Goal: Task Accomplishment & Management: Manage account settings

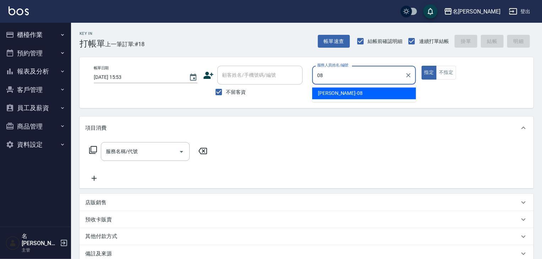
type input "蔡慈恩-08"
type button "true"
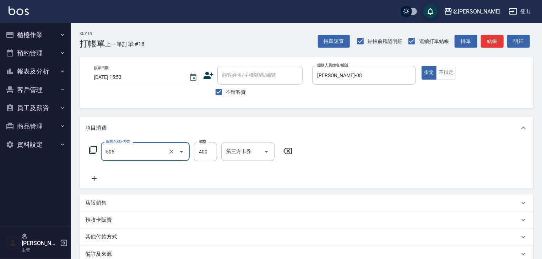
type input "洗髮(505)"
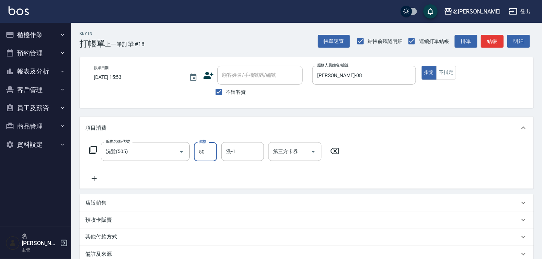
type input "500"
type input "2025/09/07 16:30"
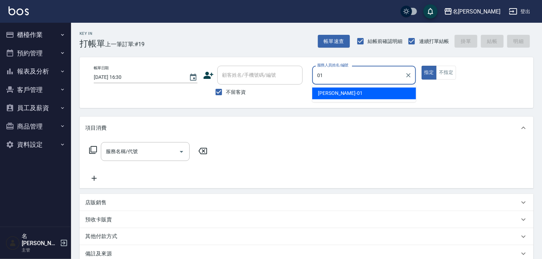
type input "Joyce-01"
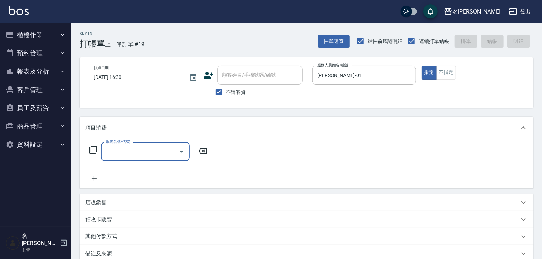
click at [179, 152] on icon "Open" at bounding box center [181, 151] width 9 height 9
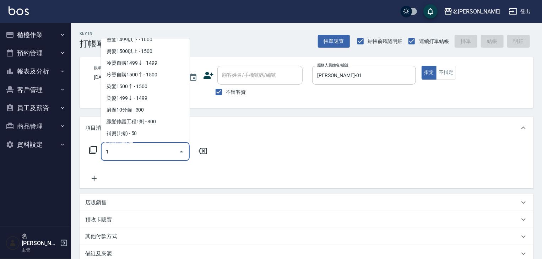
scroll to position [3, 0]
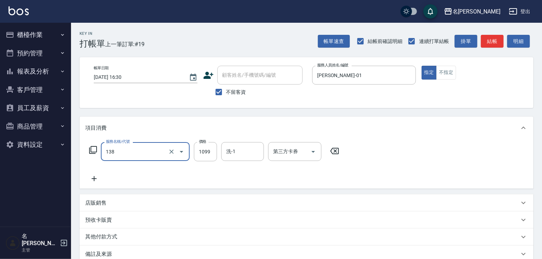
type input "蘊活頭皮(138)"
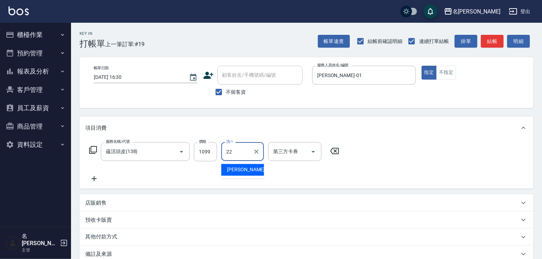
type input "王婕宇-22"
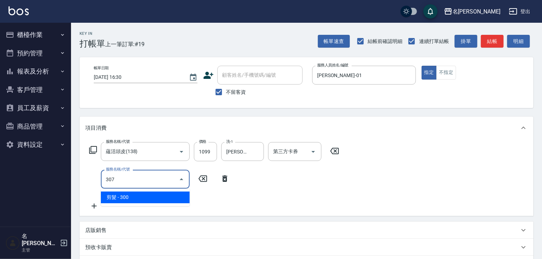
type input "剪髮(307)"
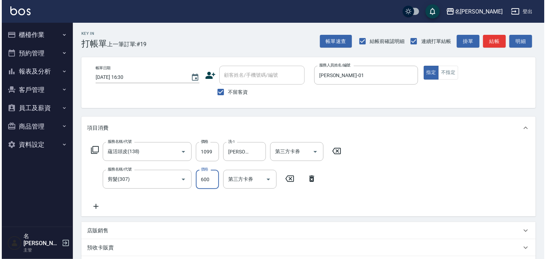
scroll to position [111, 0]
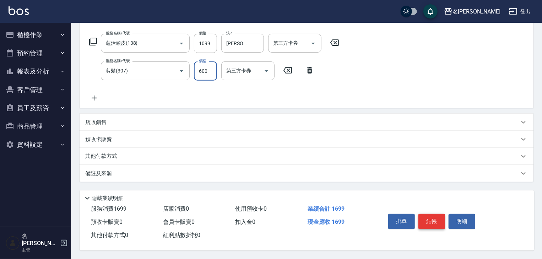
type input "600"
click at [439, 219] on button "結帳" at bounding box center [432, 221] width 27 height 15
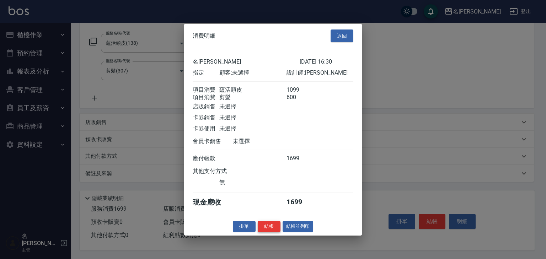
click at [272, 232] on button "結帳" at bounding box center [269, 226] width 23 height 11
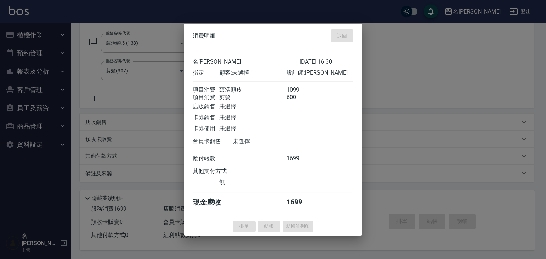
type input "2025/09/07 16:38"
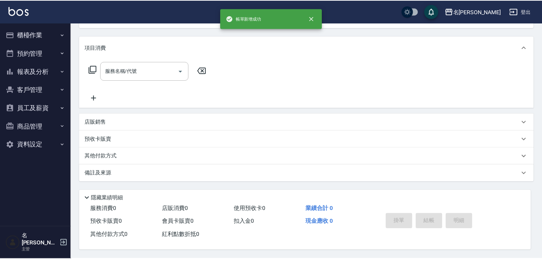
scroll to position [0, 0]
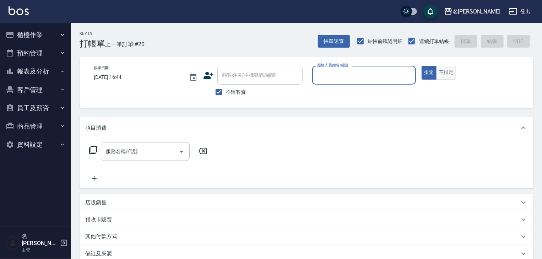
click at [450, 77] on button "不指定" at bounding box center [446, 73] width 20 height 14
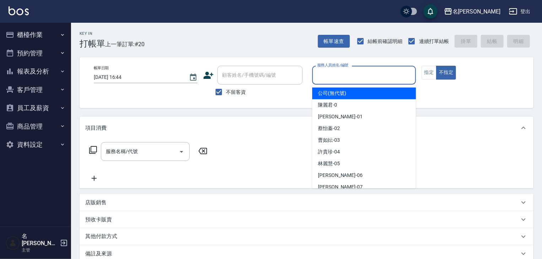
click at [382, 80] on input "服務人員姓名/編號" at bounding box center [363, 75] width 97 height 12
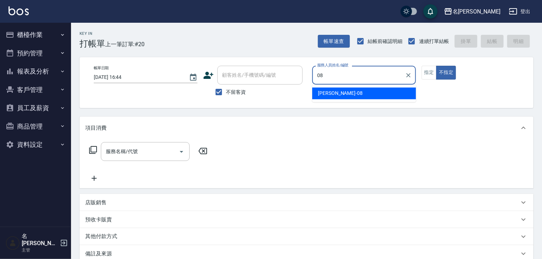
click at [361, 91] on div "[PERSON_NAME] -08" at bounding box center [364, 93] width 104 height 12
type input "[PERSON_NAME]-08"
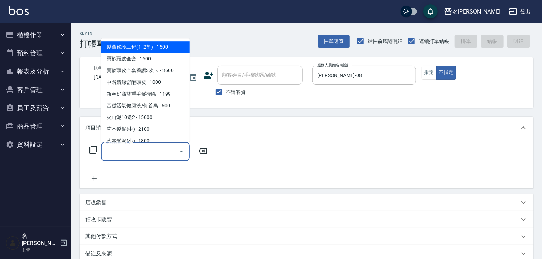
click at [157, 152] on input "服務名稱/代號" at bounding box center [140, 151] width 72 height 12
click at [92, 150] on icon at bounding box center [93, 150] width 9 height 9
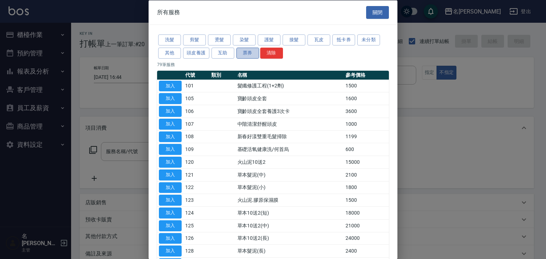
click at [249, 52] on button "票券" at bounding box center [247, 52] width 23 height 11
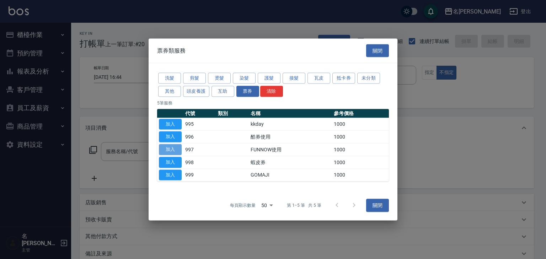
click at [176, 148] on button "加入" at bounding box center [170, 149] width 23 height 11
type input "FUNNOW使用(997)"
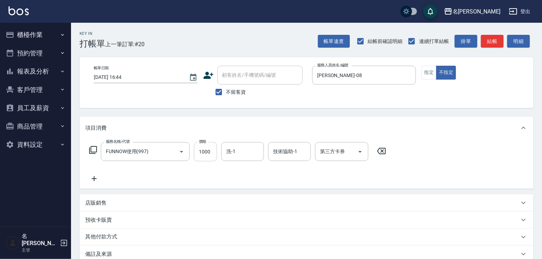
click at [213, 153] on input "1000" at bounding box center [205, 151] width 23 height 19
click at [362, 151] on icon "Open" at bounding box center [360, 151] width 9 height 9
type input "399"
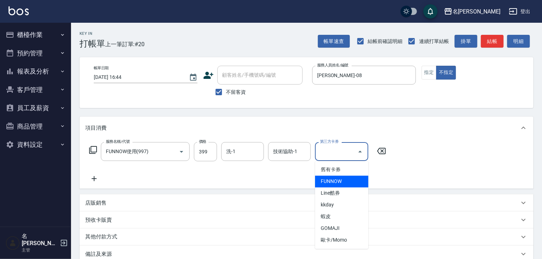
click at [340, 183] on span "FUNNOW" at bounding box center [341, 182] width 53 height 12
type input "FUNNOW"
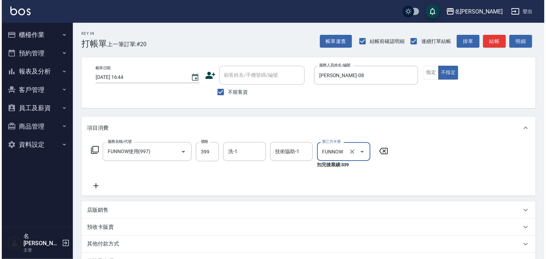
scroll to position [90, 0]
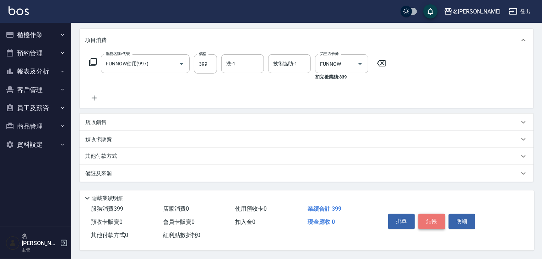
drag, startPoint x: 428, startPoint y: 221, endPoint x: 420, endPoint y: 220, distance: 7.9
click at [428, 221] on button "結帳" at bounding box center [432, 221] width 27 height 15
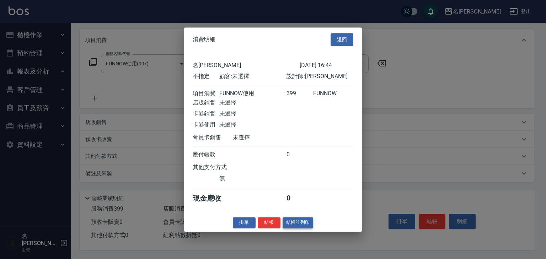
click at [306, 228] on button "結帳並列印" at bounding box center [297, 222] width 31 height 11
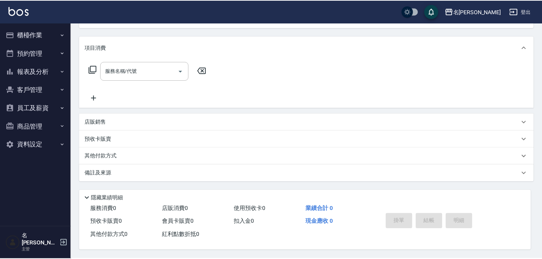
scroll to position [0, 0]
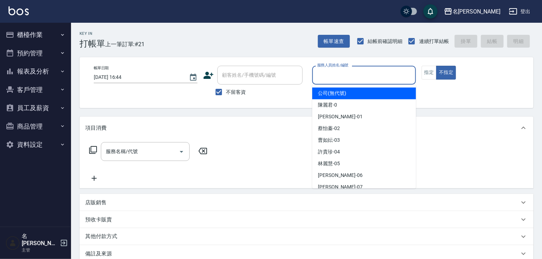
click at [351, 77] on input "服務人員姓名/編號" at bounding box center [363, 75] width 97 height 12
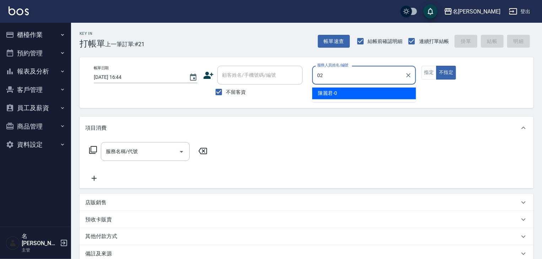
type input "[PERSON_NAME]02"
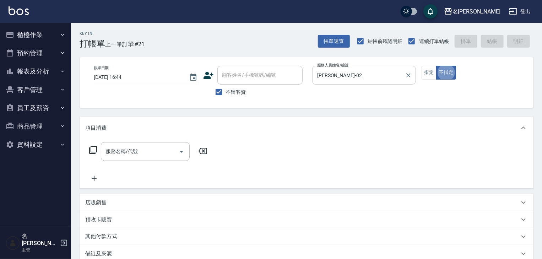
type button "false"
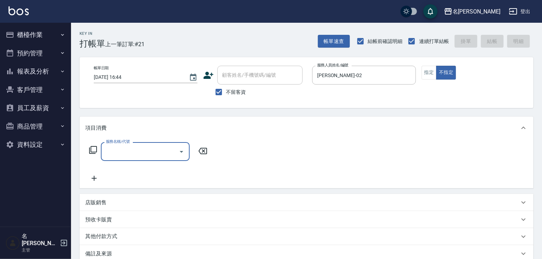
click at [90, 145] on div "服務名稱/代號 服務名稱/代號" at bounding box center [148, 151] width 126 height 19
click at [94, 150] on icon at bounding box center [93, 150] width 9 height 9
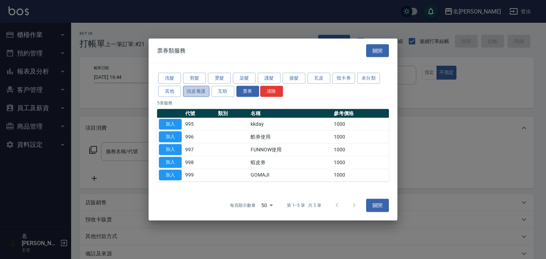
click at [191, 92] on button "頭皮養護" at bounding box center [196, 91] width 26 height 11
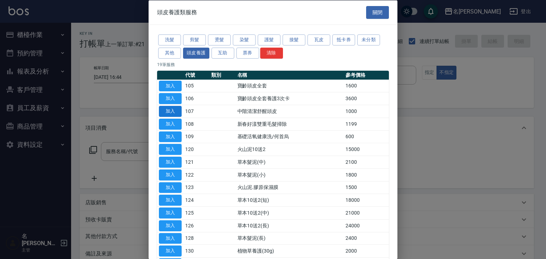
click at [175, 110] on button "加入" at bounding box center [170, 111] width 23 height 11
type input "中階清潔舒醒頭皮(107)"
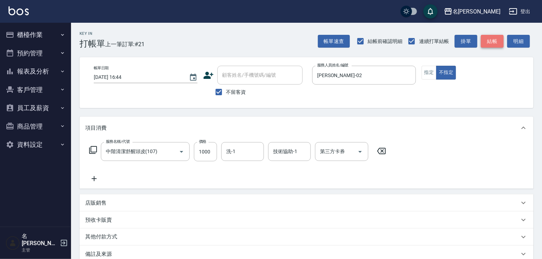
click at [498, 40] on button "結帳" at bounding box center [492, 41] width 23 height 13
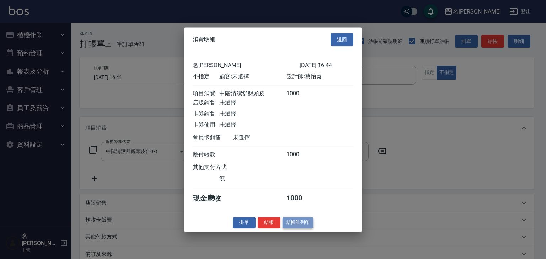
click at [304, 227] on button "結帳並列印" at bounding box center [297, 222] width 31 height 11
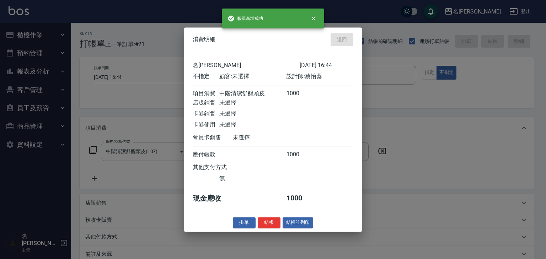
type input "2025/09/07 17:27"
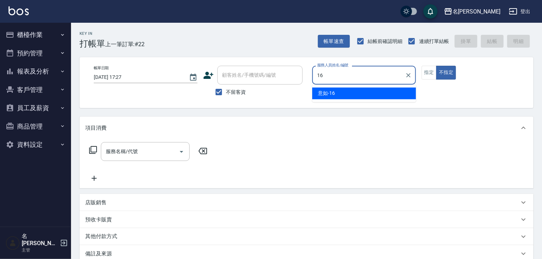
type input "意如-16"
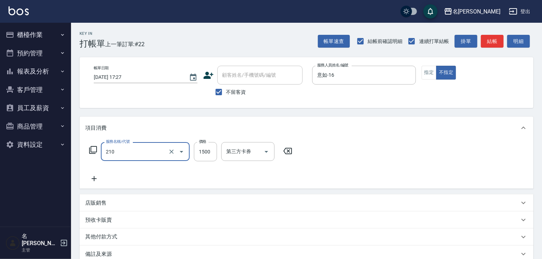
type input "離子燙(自備)(210)"
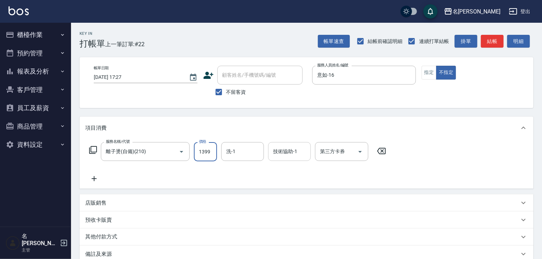
type input "1399"
click at [281, 153] on input "技術協助-1" at bounding box center [289, 151] width 36 height 12
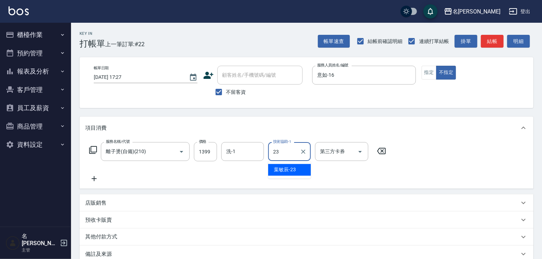
type input "[PERSON_NAME]-23"
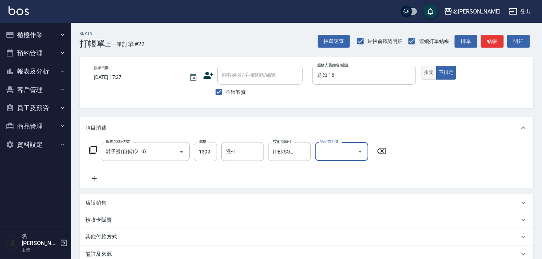
click at [427, 75] on button "指定" at bounding box center [429, 73] width 15 height 14
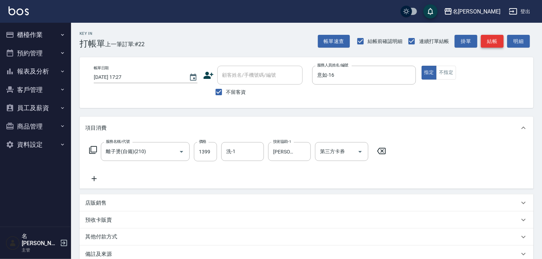
click at [495, 37] on button "結帳" at bounding box center [492, 41] width 23 height 13
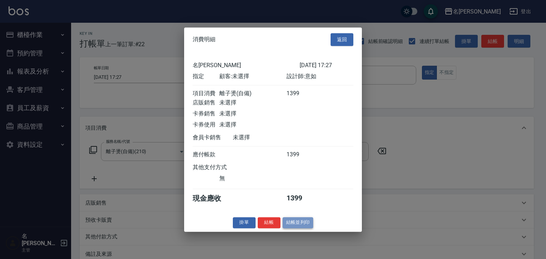
click at [307, 227] on button "結帳並列印" at bounding box center [297, 222] width 31 height 11
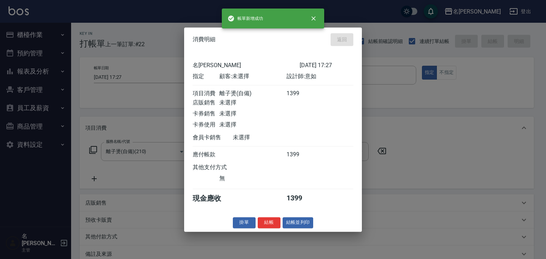
type input "2025/09/07 17:47"
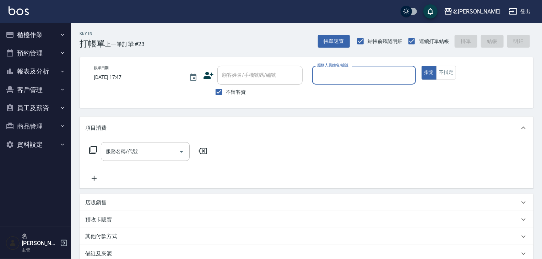
click at [36, 37] on button "櫃檯作業" at bounding box center [35, 35] width 65 height 18
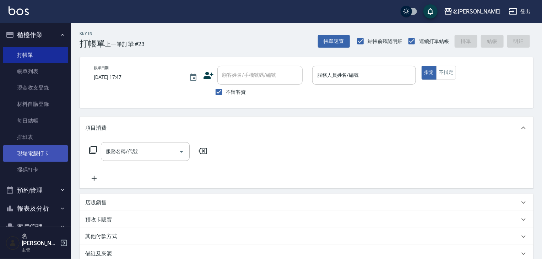
click at [45, 158] on link "現場電腦打卡" at bounding box center [35, 153] width 65 height 16
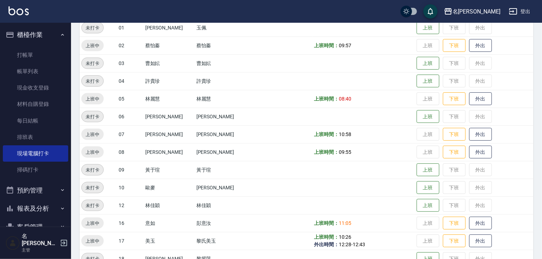
scroll to position [189, 0]
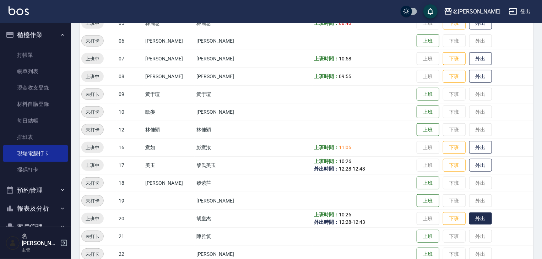
click at [470, 220] on button "外出" at bounding box center [480, 218] width 23 height 12
click at [470, 220] on button "歸來" at bounding box center [480, 218] width 23 height 12
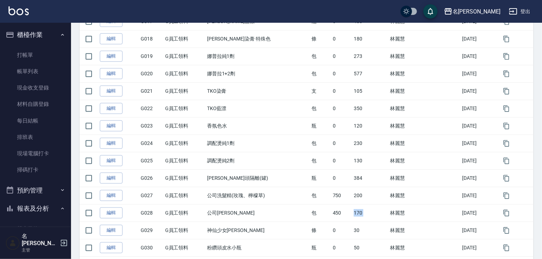
scroll to position [346, 0]
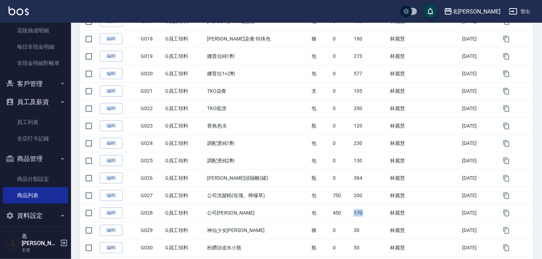
click at [22, 9] on img at bounding box center [19, 10] width 20 height 9
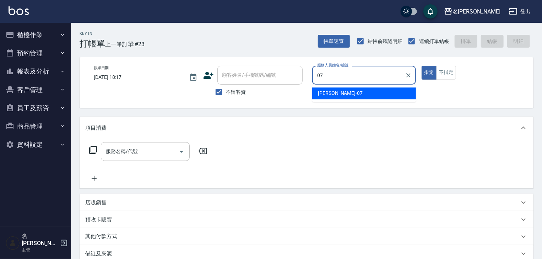
type input "[PERSON_NAME]-07"
type button "true"
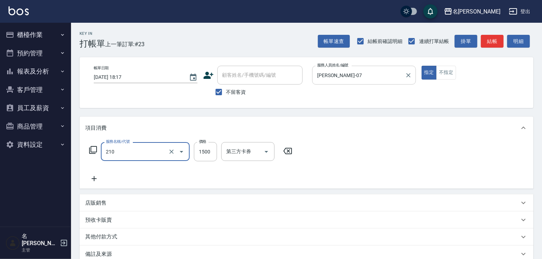
type input "離子燙(自備)(210)"
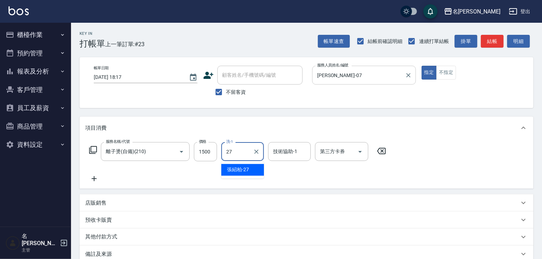
type input "[PERSON_NAME]-27"
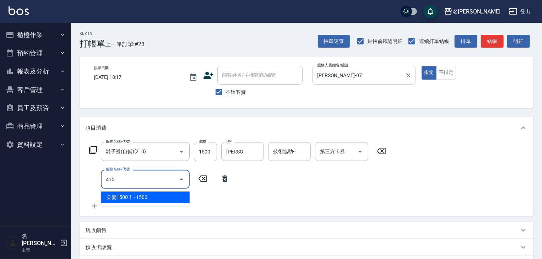
type input "染髮1500↑(415)"
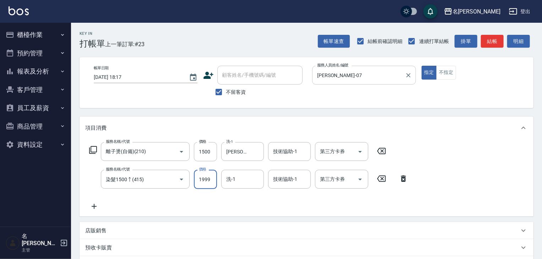
type input "1999"
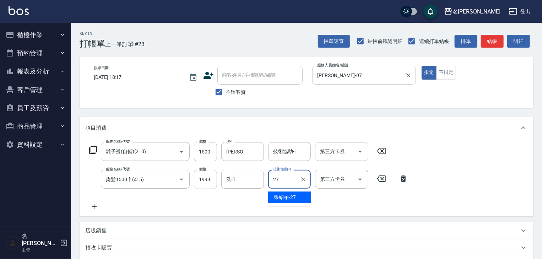
type input "[PERSON_NAME]-27"
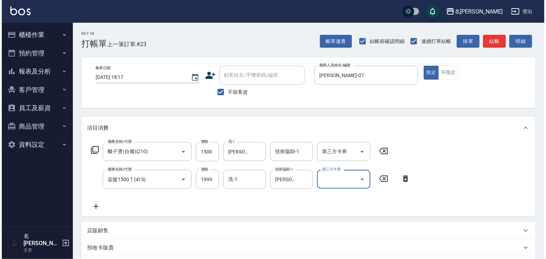
scroll to position [111, 0]
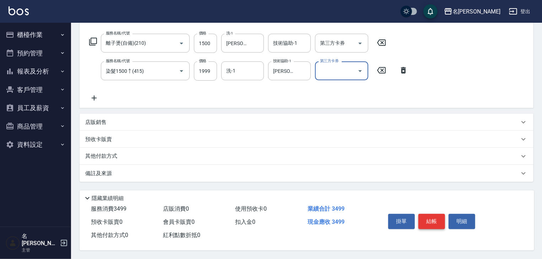
click at [438, 223] on button "結帳" at bounding box center [432, 221] width 27 height 15
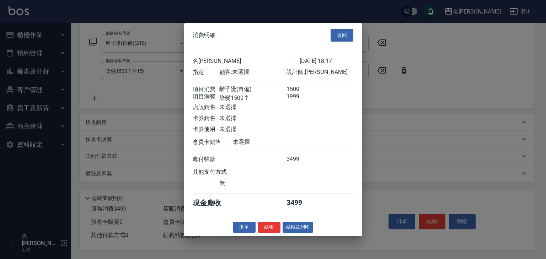
click at [306, 231] on button "結帳並列印" at bounding box center [297, 227] width 31 height 11
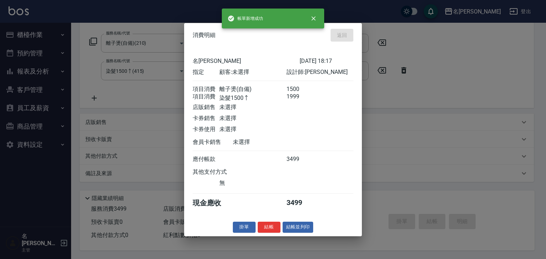
type input "[DATE] 18:19"
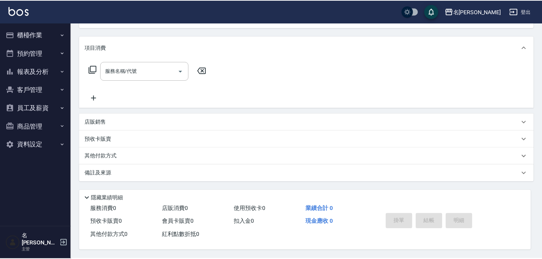
scroll to position [0, 0]
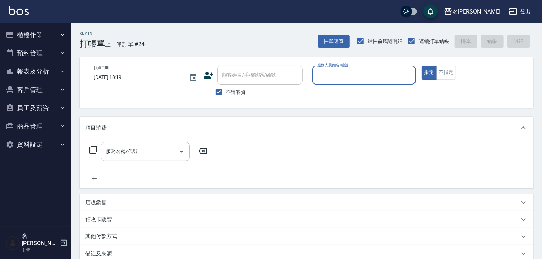
click at [344, 76] on input "服務人員姓名/編號" at bounding box center [363, 75] width 97 height 12
type input "[PERSON_NAME]02"
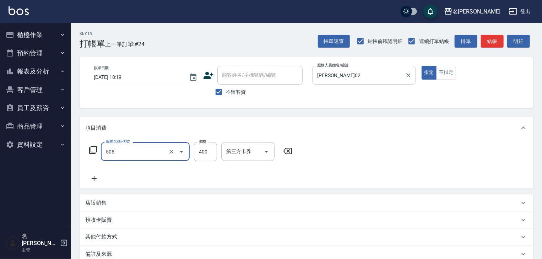
type input "洗髮(505)"
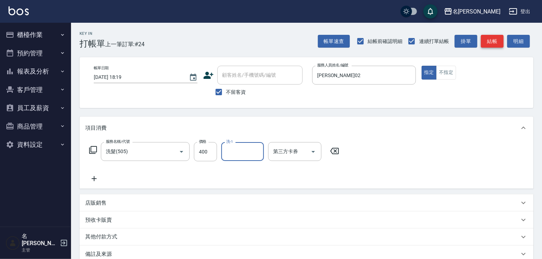
click at [492, 40] on button "結帳" at bounding box center [492, 41] width 23 height 13
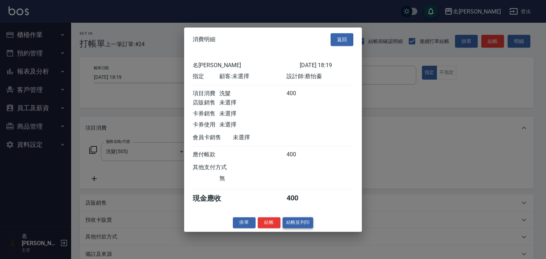
click at [303, 225] on button "結帳並列印" at bounding box center [297, 222] width 31 height 11
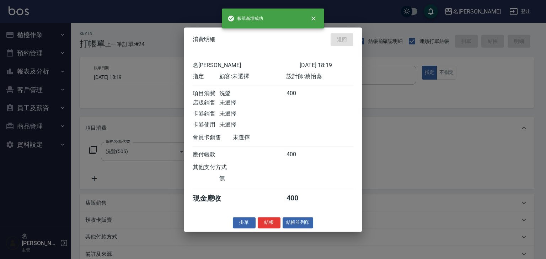
type input "[DATE] 18:45"
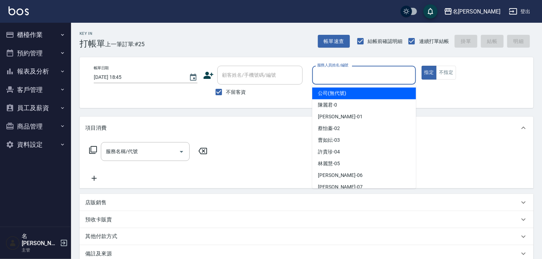
click at [394, 72] on input "服務人員姓名/編號" at bounding box center [363, 75] width 97 height 12
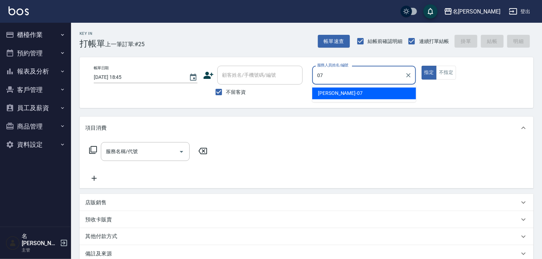
type input "[PERSON_NAME]-07"
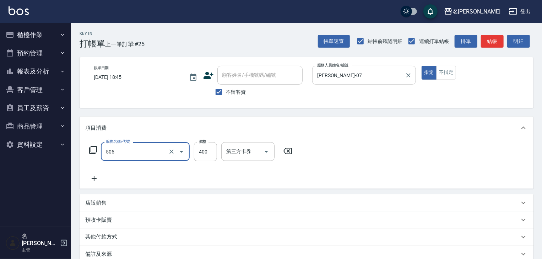
type input "洗髮(505)"
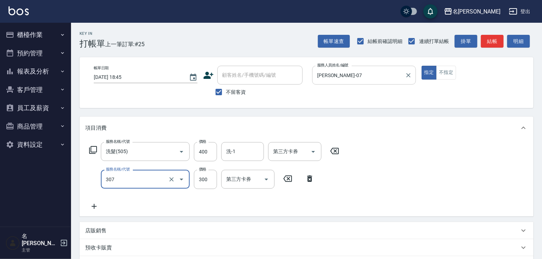
type input "剪髮(307)"
type input "400"
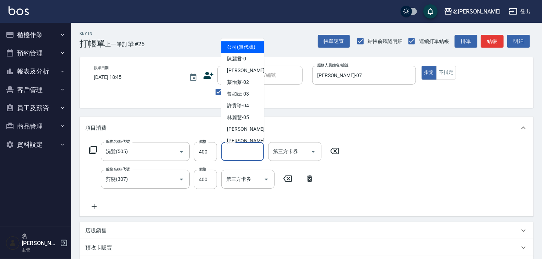
click at [227, 149] on div "洗-1 洗-1" at bounding box center [242, 151] width 43 height 19
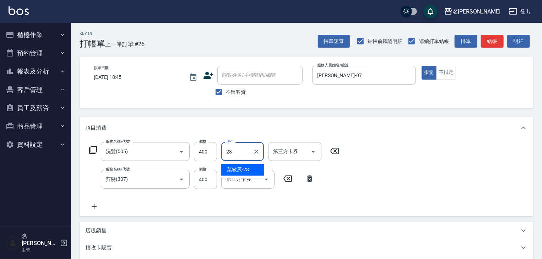
type input "[PERSON_NAME]-23"
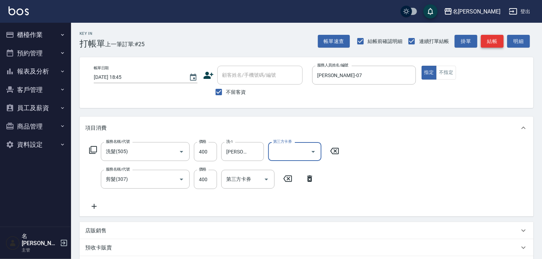
click at [497, 42] on button "結帳" at bounding box center [492, 41] width 23 height 13
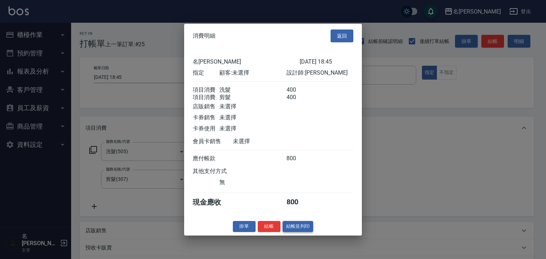
click at [308, 232] on button "結帳並列印" at bounding box center [297, 226] width 31 height 11
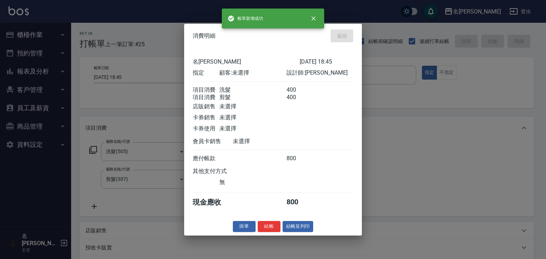
type input "[DATE] 18:46"
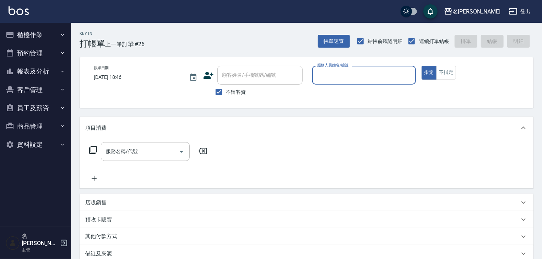
click at [35, 34] on button "櫃檯作業" at bounding box center [35, 35] width 65 height 18
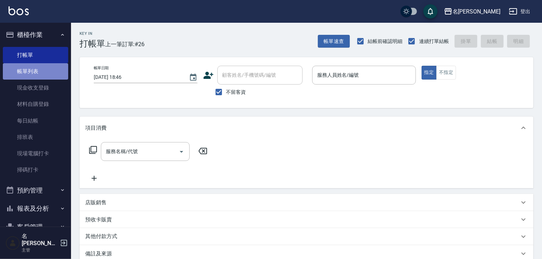
click at [42, 74] on link "帳單列表" at bounding box center [35, 71] width 65 height 16
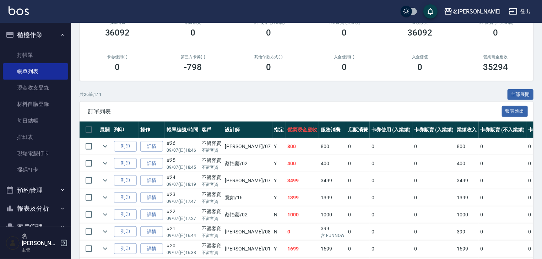
scroll to position [114, 0]
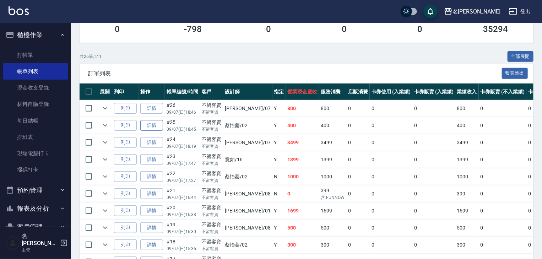
click at [156, 131] on link "詳情" at bounding box center [151, 125] width 23 height 11
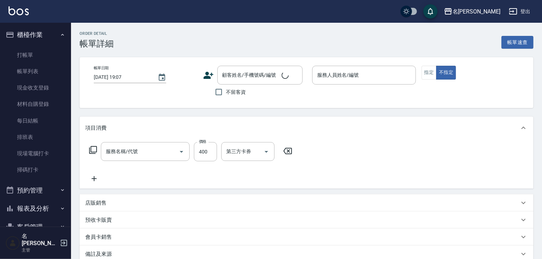
type input "洗髮(505)"
type input "[DATE] 18:45"
checkbox input "true"
type input "[PERSON_NAME]02"
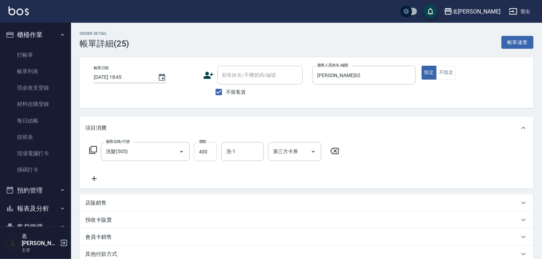
click at [208, 155] on input "400" at bounding box center [205, 151] width 23 height 19
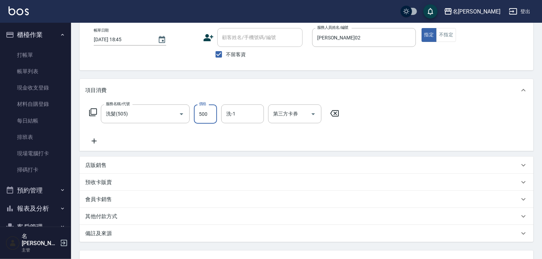
scroll to position [97, 0]
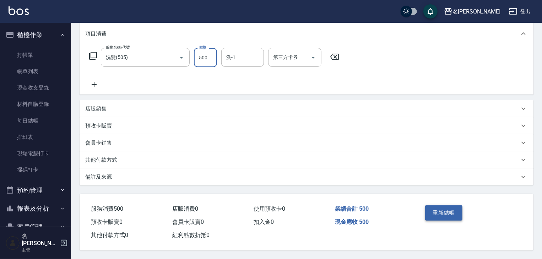
type input "500"
click at [458, 213] on button "重新結帳" at bounding box center [444, 212] width 38 height 15
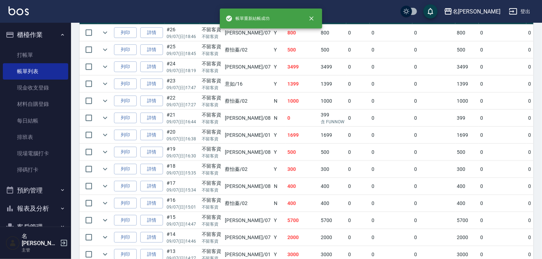
scroll to position [151, 0]
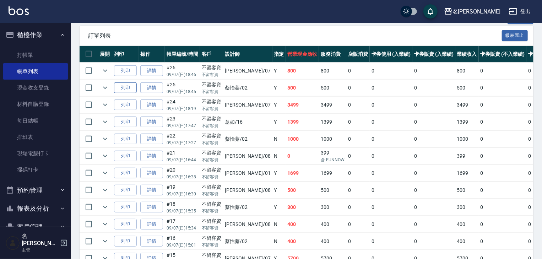
click at [130, 93] on button "列印" at bounding box center [125, 87] width 23 height 11
click at [14, 32] on icon "button" at bounding box center [10, 35] width 9 height 9
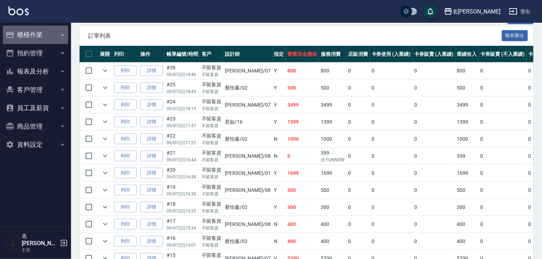
click at [57, 39] on button "櫃檯作業" at bounding box center [35, 35] width 65 height 18
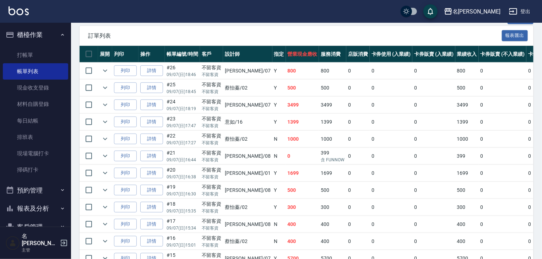
scroll to position [66, 0]
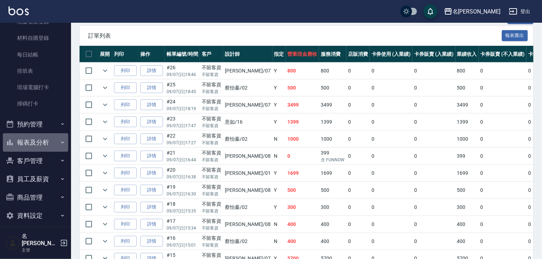
click at [43, 143] on button "報表及分析" at bounding box center [35, 142] width 65 height 18
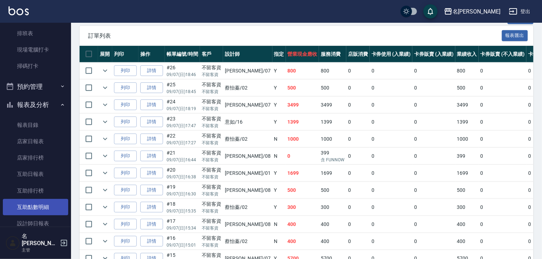
scroll to position [180, 0]
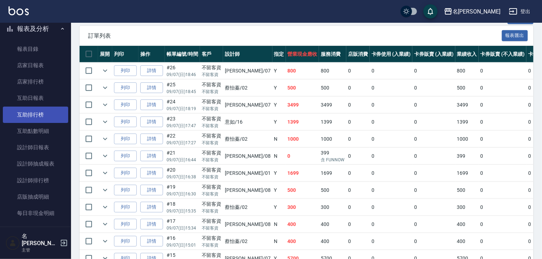
click at [43, 112] on link "互助排行榜" at bounding box center [35, 115] width 65 height 16
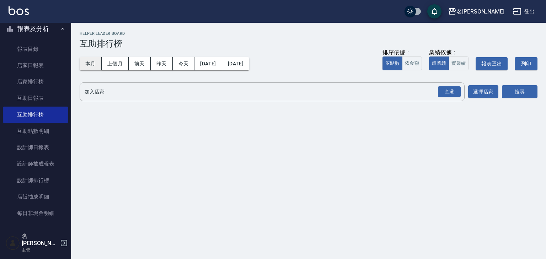
click at [95, 65] on button "本月" at bounding box center [91, 63] width 22 height 13
click at [456, 64] on button "實業績" at bounding box center [458, 63] width 20 height 14
click at [449, 95] on div "全選" at bounding box center [449, 91] width 23 height 11
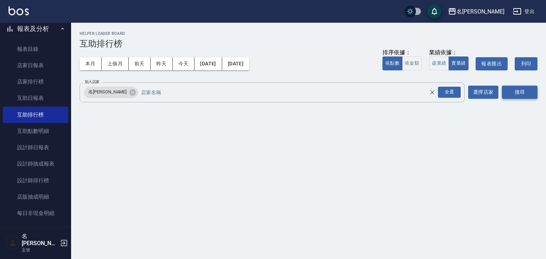
click at [510, 92] on button "搜尋" at bounding box center [520, 92] width 36 height 13
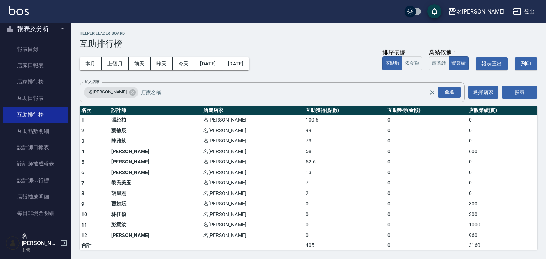
click at [17, 9] on img at bounding box center [19, 10] width 20 height 9
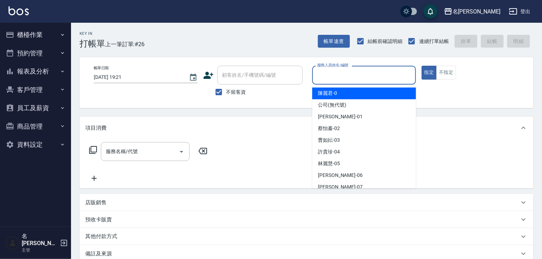
click at [404, 74] on input "服務人員姓名/編號" at bounding box center [363, 75] width 97 height 12
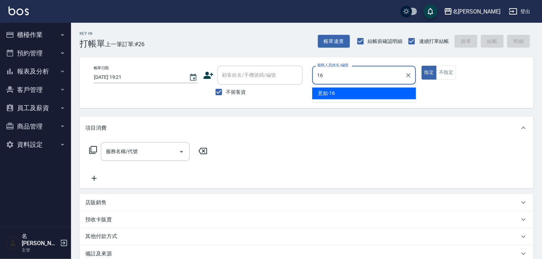
type input "意如-16"
type button "true"
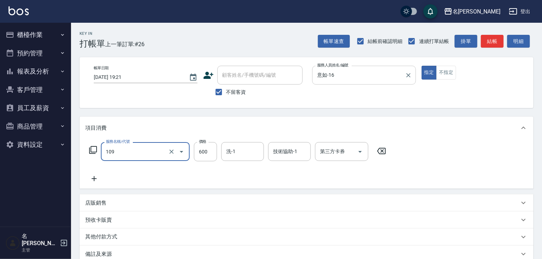
type input "基礎活氧健康洗/何首烏(109)"
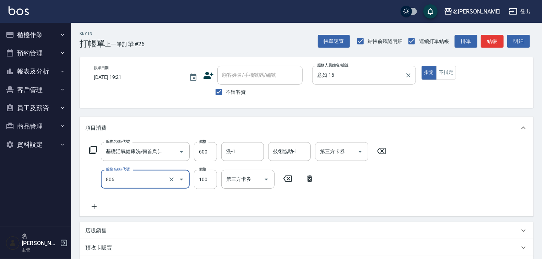
type input "電棒(806)"
click at [448, 74] on button "不指定" at bounding box center [446, 73] width 20 height 14
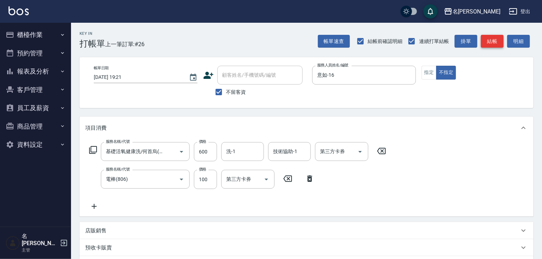
click at [493, 43] on button "結帳" at bounding box center [492, 41] width 23 height 13
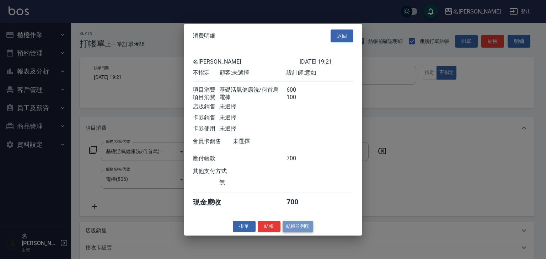
click at [298, 228] on button "結帳並列印" at bounding box center [297, 226] width 31 height 11
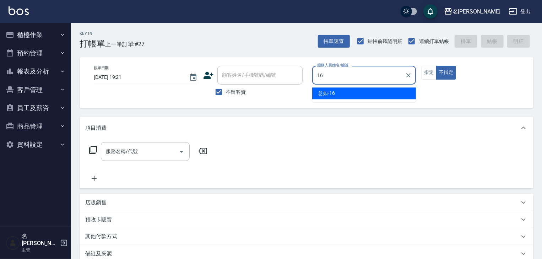
type input "意如-16"
type button "false"
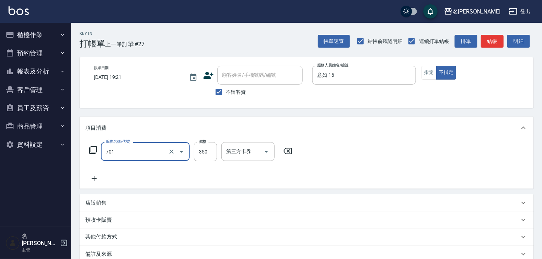
type input "梳髮(701)"
type input "350"
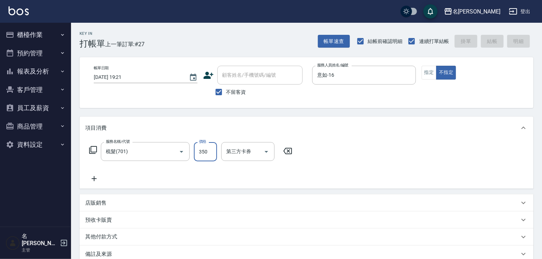
type input "[DATE] 19:26"
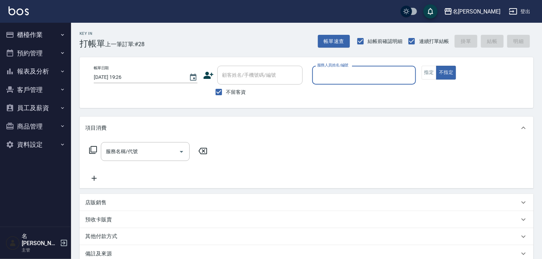
click at [31, 68] on button "報表及分析" at bounding box center [35, 71] width 65 height 18
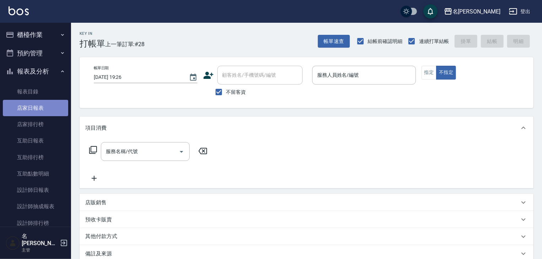
click at [46, 111] on link "店家日報表" at bounding box center [35, 108] width 65 height 16
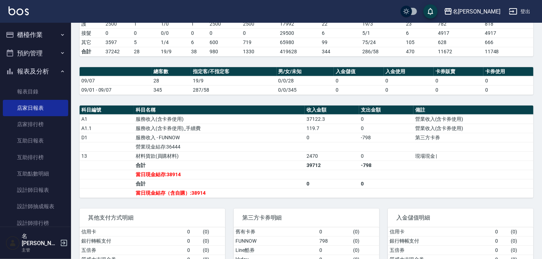
scroll to position [38, 0]
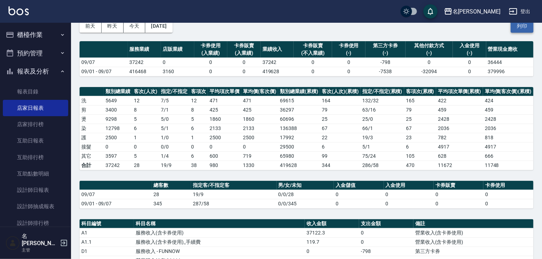
click at [529, 27] on button "列印" at bounding box center [522, 26] width 23 height 13
click at [30, 32] on button "櫃檯作業" at bounding box center [35, 35] width 65 height 18
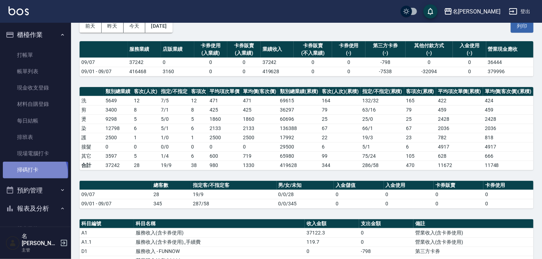
click at [34, 173] on link "掃碼打卡" at bounding box center [35, 170] width 65 height 16
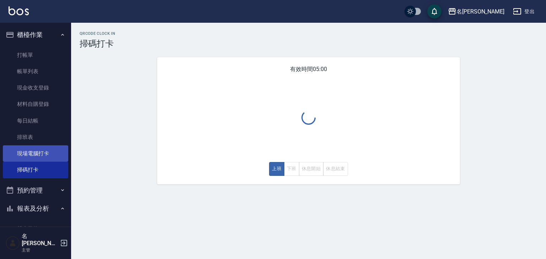
click at [49, 146] on link "現場電腦打卡" at bounding box center [35, 153] width 65 height 16
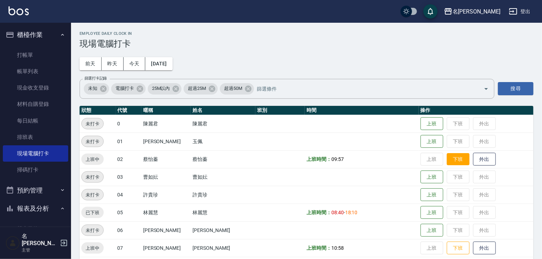
click at [447, 156] on button "下班" at bounding box center [458, 159] width 23 height 12
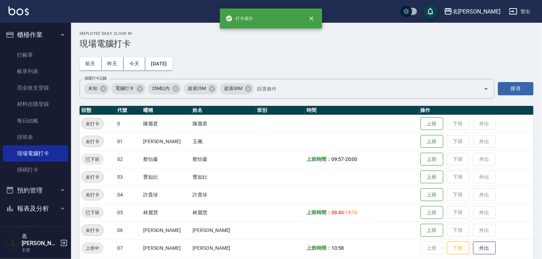
scroll to position [76, 0]
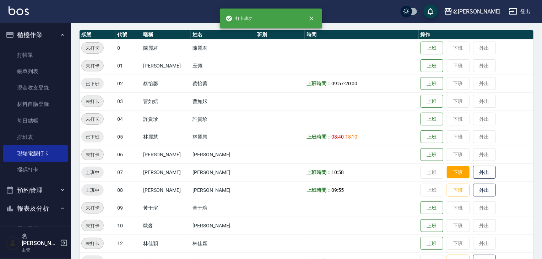
click at [447, 167] on button "下班" at bounding box center [458, 172] width 23 height 12
click at [453, 189] on button "下班" at bounding box center [458, 190] width 23 height 12
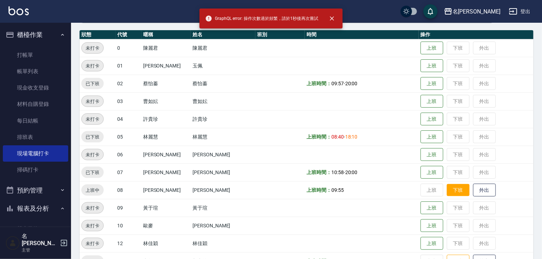
click at [451, 190] on button "下班" at bounding box center [458, 190] width 23 height 12
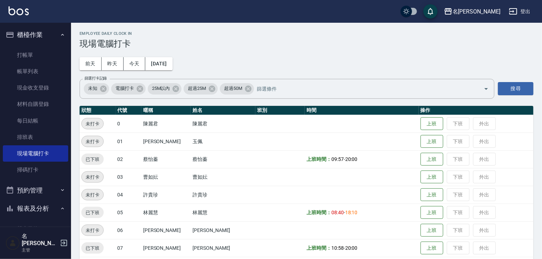
scroll to position [189, 0]
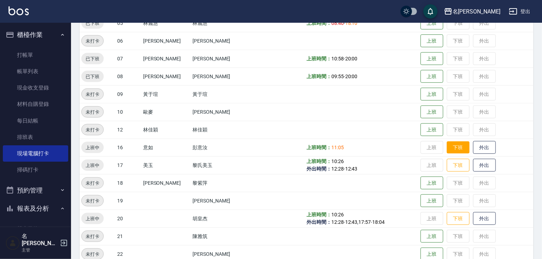
click at [456, 153] on button "下班" at bounding box center [458, 147] width 23 height 12
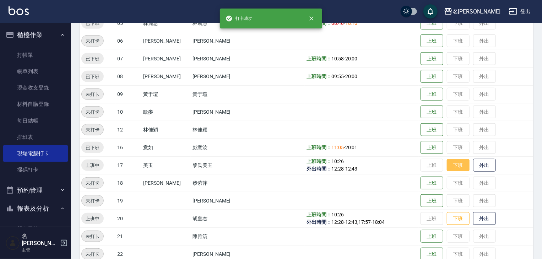
click at [451, 163] on button "下班" at bounding box center [458, 165] width 23 height 12
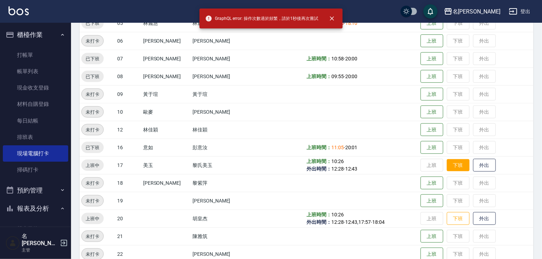
click at [452, 166] on button "下班" at bounding box center [458, 165] width 23 height 12
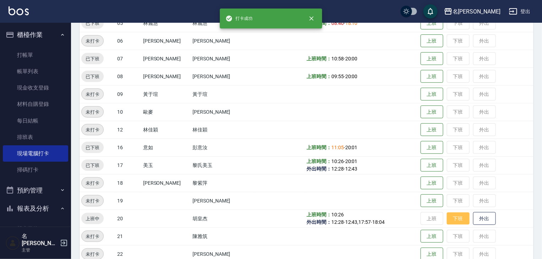
click at [454, 216] on button "下班" at bounding box center [458, 218] width 23 height 12
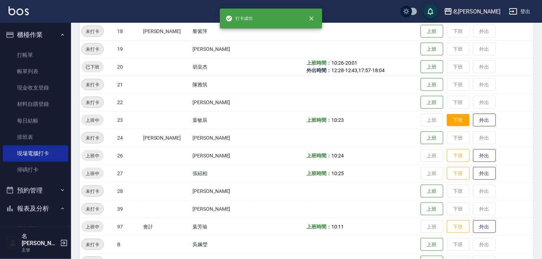
click at [458, 117] on button "下班" at bounding box center [458, 120] width 23 height 12
click at [455, 158] on button "下班" at bounding box center [458, 156] width 23 height 12
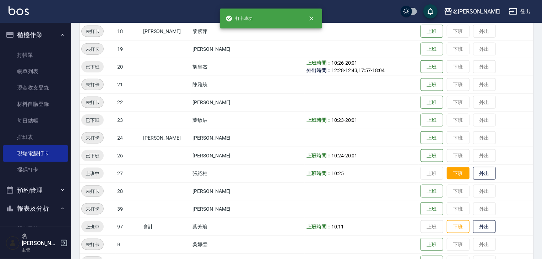
click at [452, 173] on button "下班" at bounding box center [458, 173] width 23 height 12
click at [455, 230] on button "下班" at bounding box center [458, 227] width 23 height 12
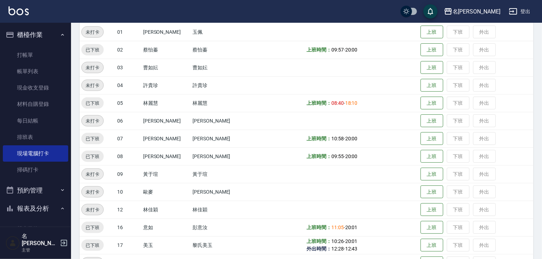
scroll to position [0, 0]
